Goal: Register for event/course

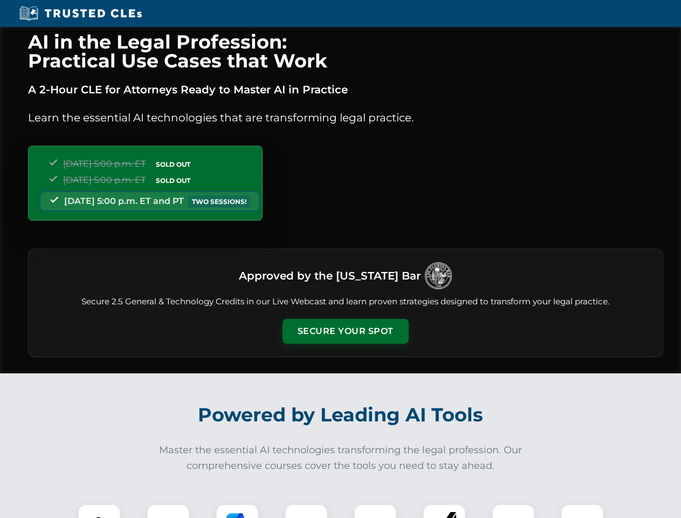
click at [345, 331] on button "Secure Your Spot" at bounding box center [345, 331] width 126 height 25
click at [99, 511] on img at bounding box center [99, 524] width 31 height 31
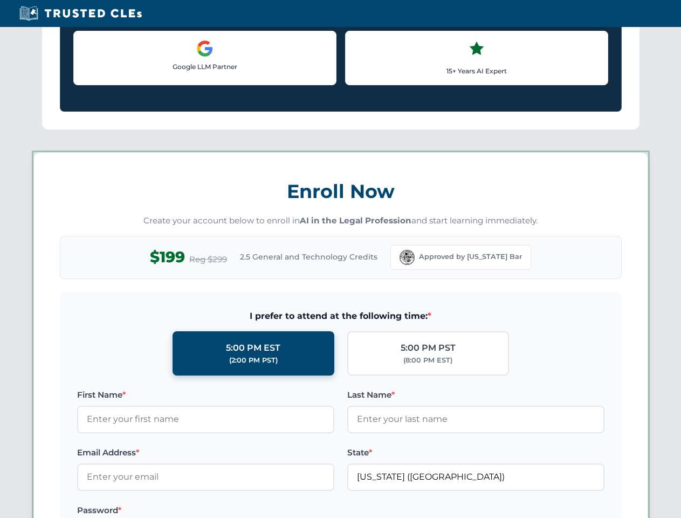
click at [237, 511] on label "Password *" at bounding box center [205, 510] width 257 height 13
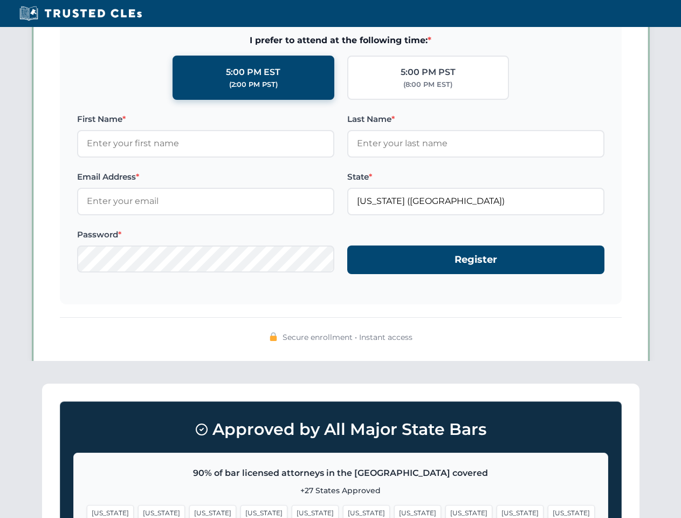
click at [497, 511] on span "[US_STATE]" at bounding box center [520, 513] width 47 height 16
